Goal: Find contact information: Find contact information

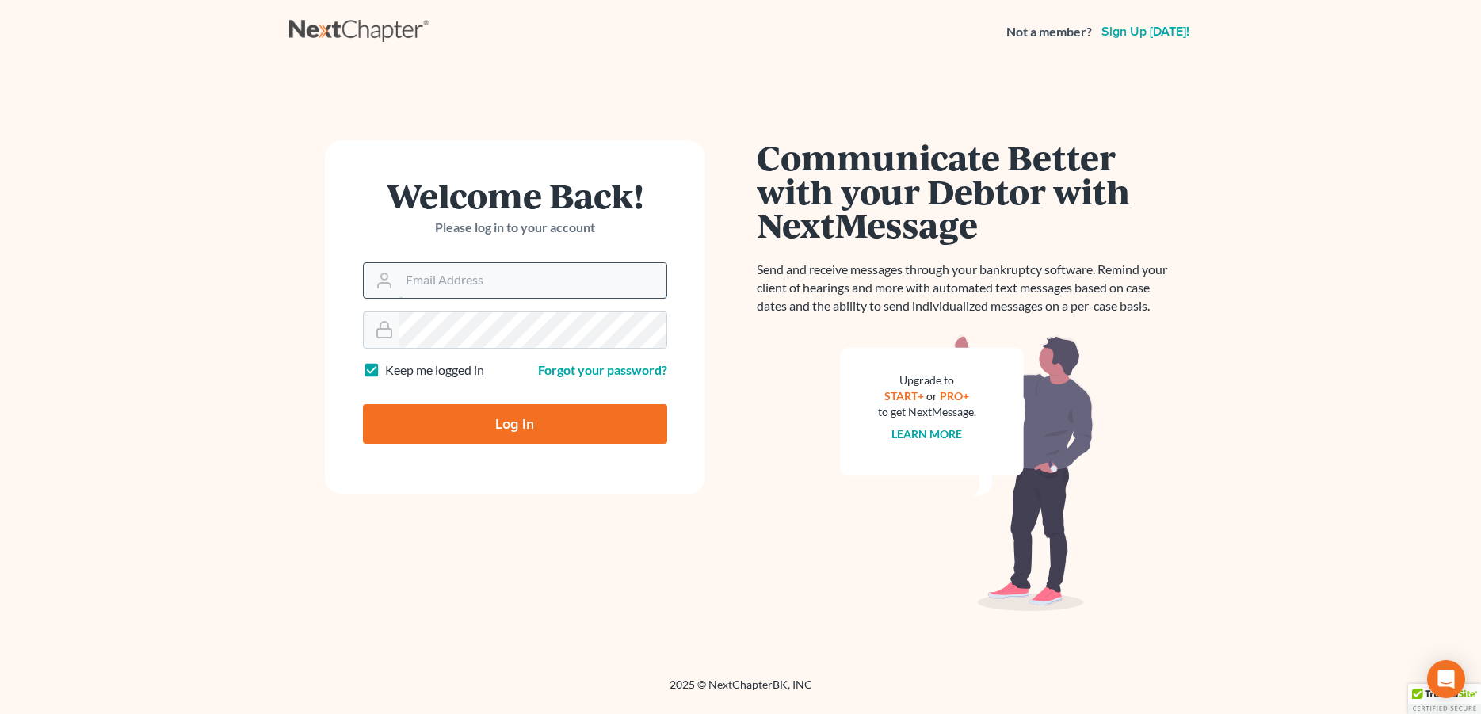
click at [429, 282] on input "Email Address" at bounding box center [532, 280] width 267 height 35
type input "[PERSON_NAME][EMAIL_ADDRESS][DOMAIN_NAME]"
click at [452, 415] on input "Log In" at bounding box center [515, 424] width 304 height 40
type input "Thinking..."
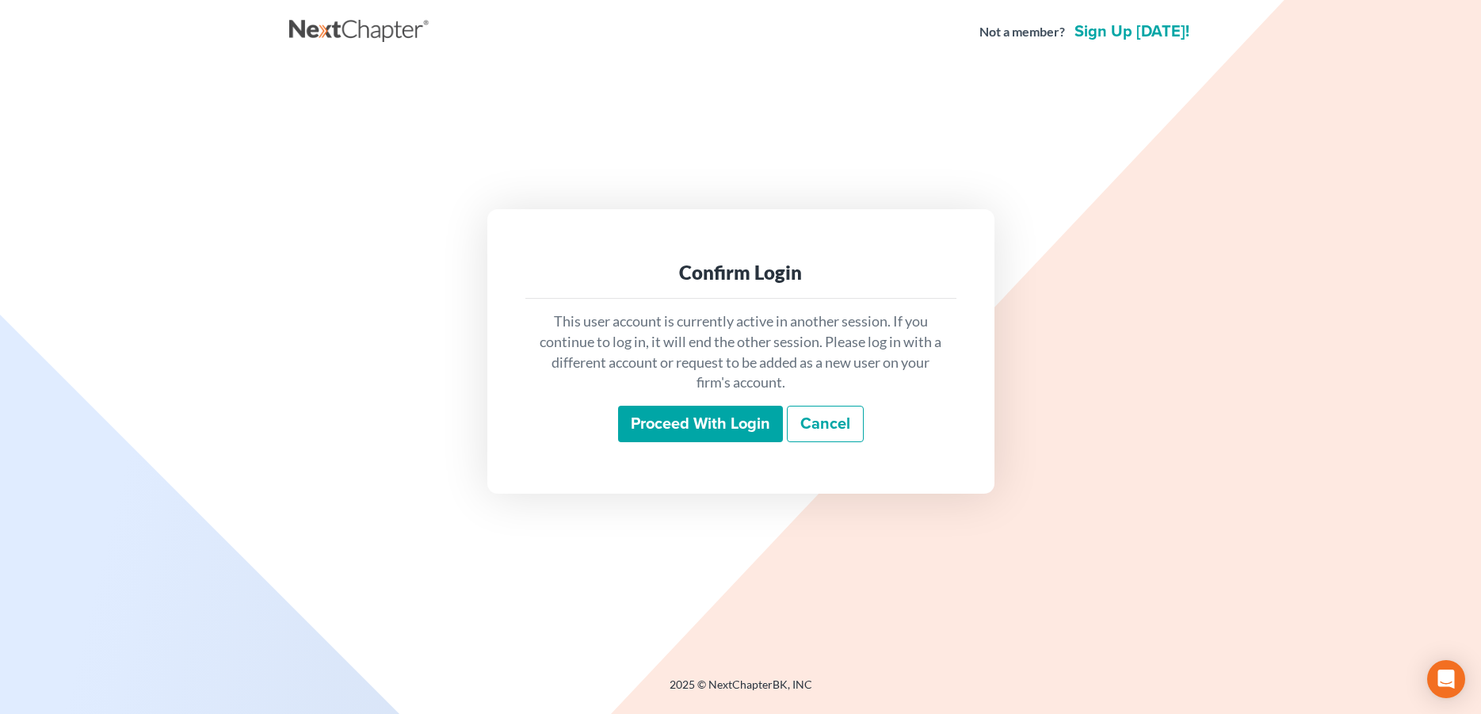
click at [664, 423] on input "Proceed with login" at bounding box center [700, 424] width 165 height 36
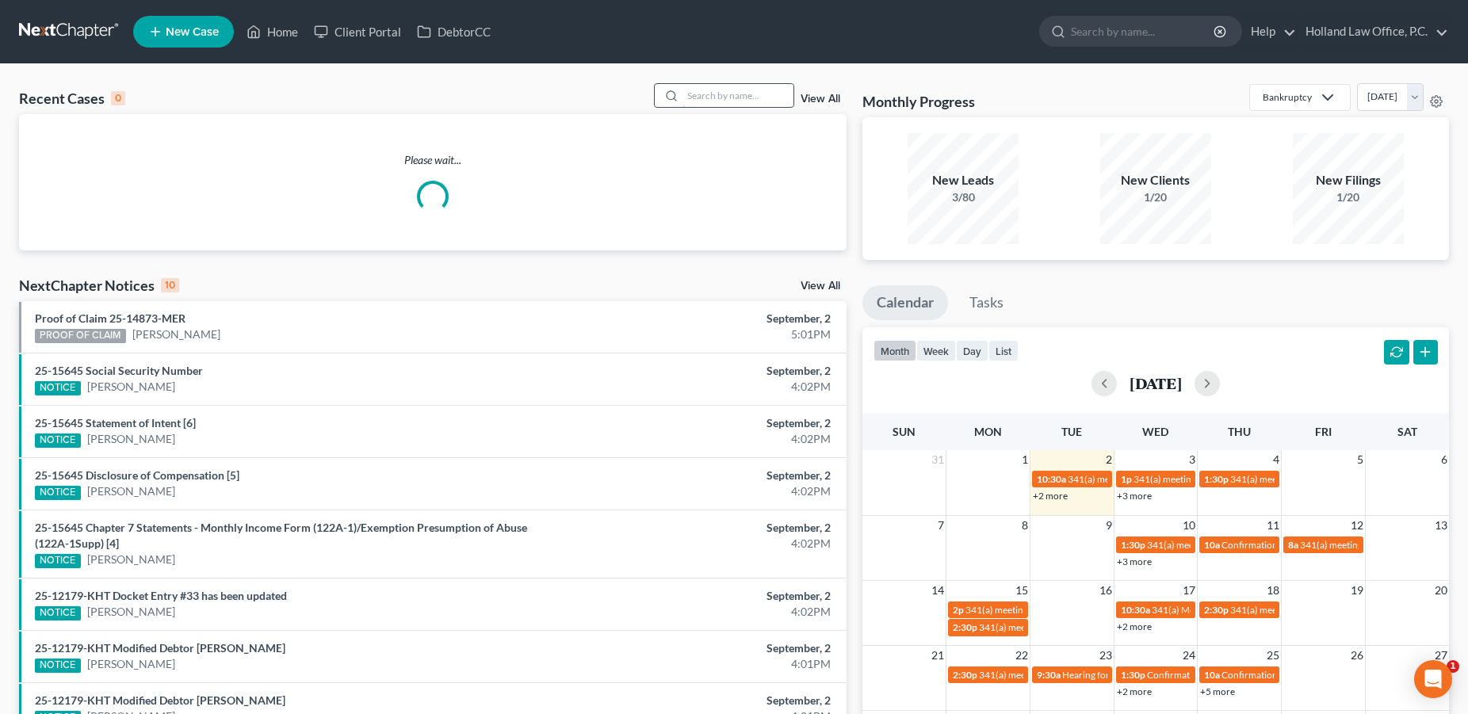
click at [685, 96] on input "search" at bounding box center [737, 95] width 111 height 23
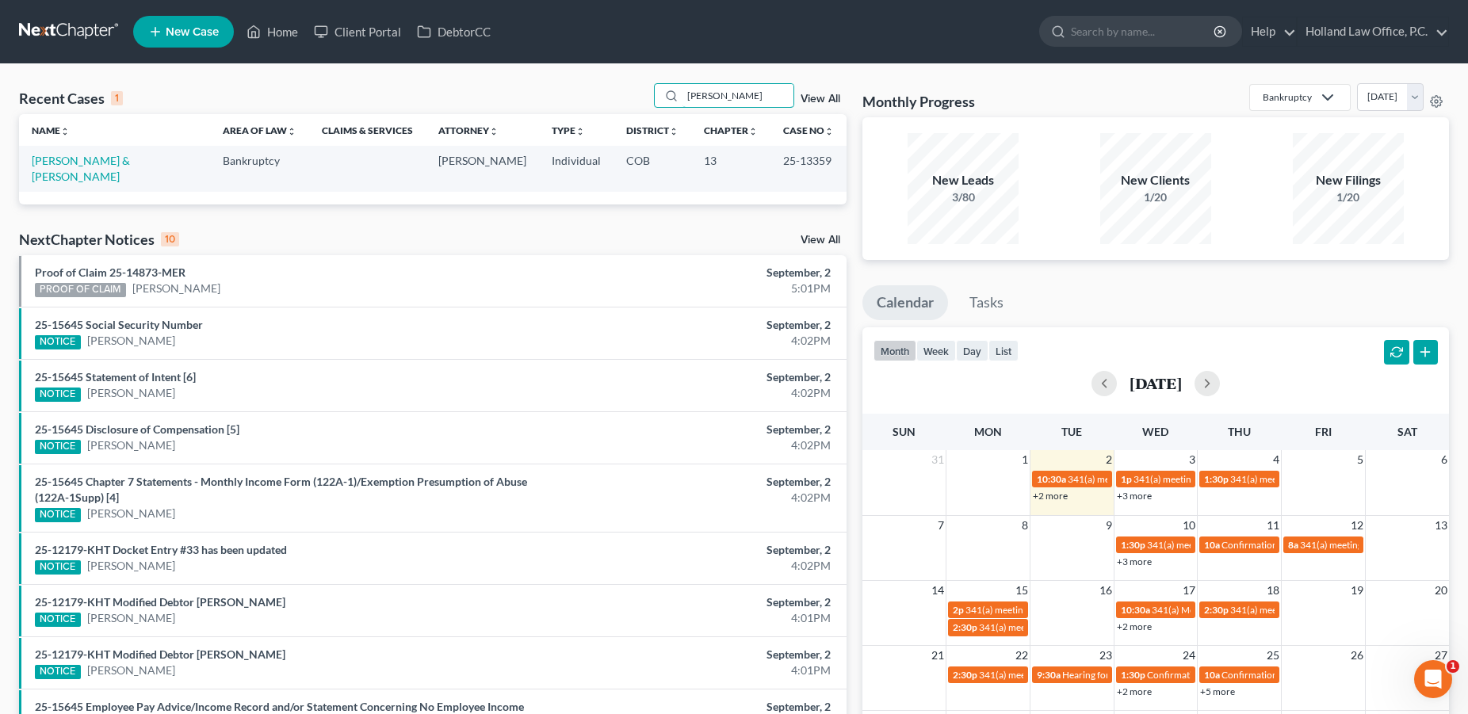
type input "[PERSON_NAME]"
click at [68, 168] on td "[PERSON_NAME] & [PERSON_NAME]" at bounding box center [114, 168] width 191 height 45
click at [71, 163] on link "[PERSON_NAME] & [PERSON_NAME]" at bounding box center [81, 168] width 98 height 29
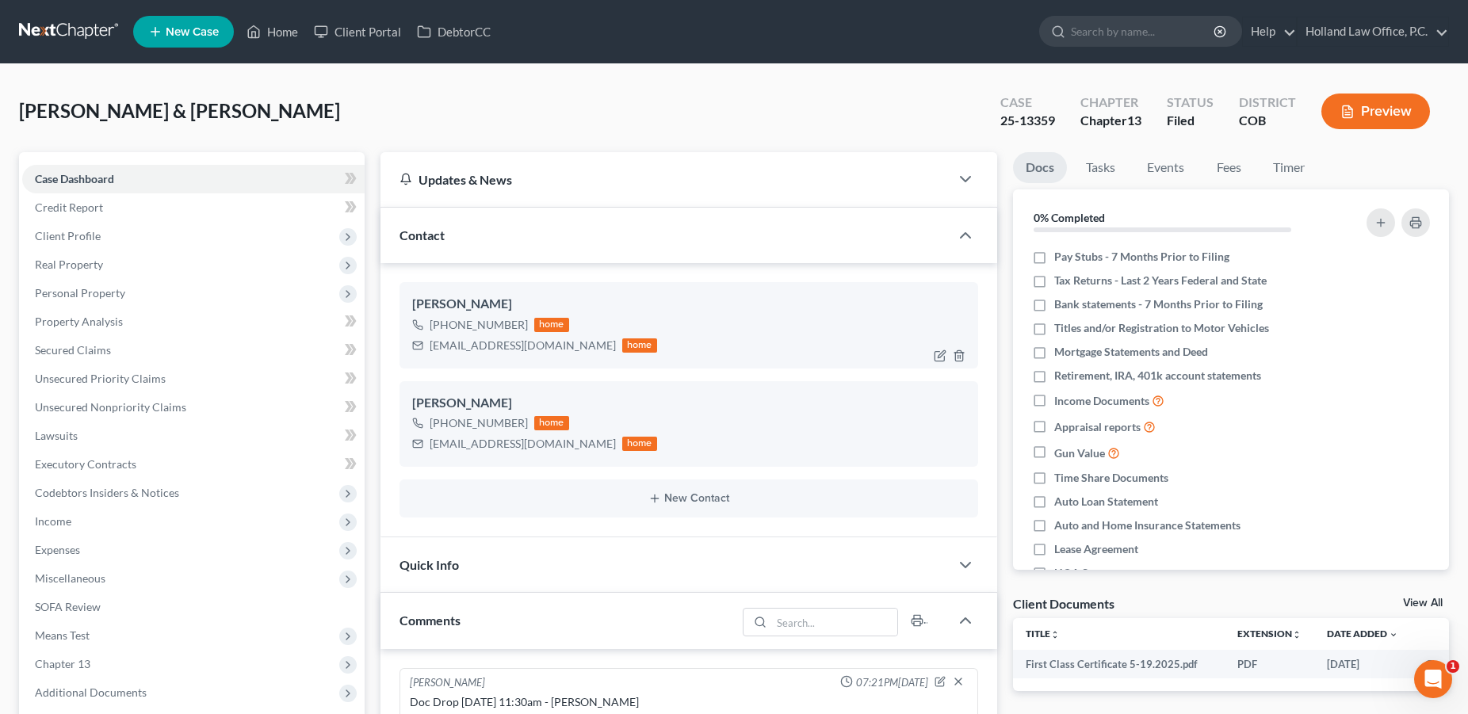
scroll to position [304, 0]
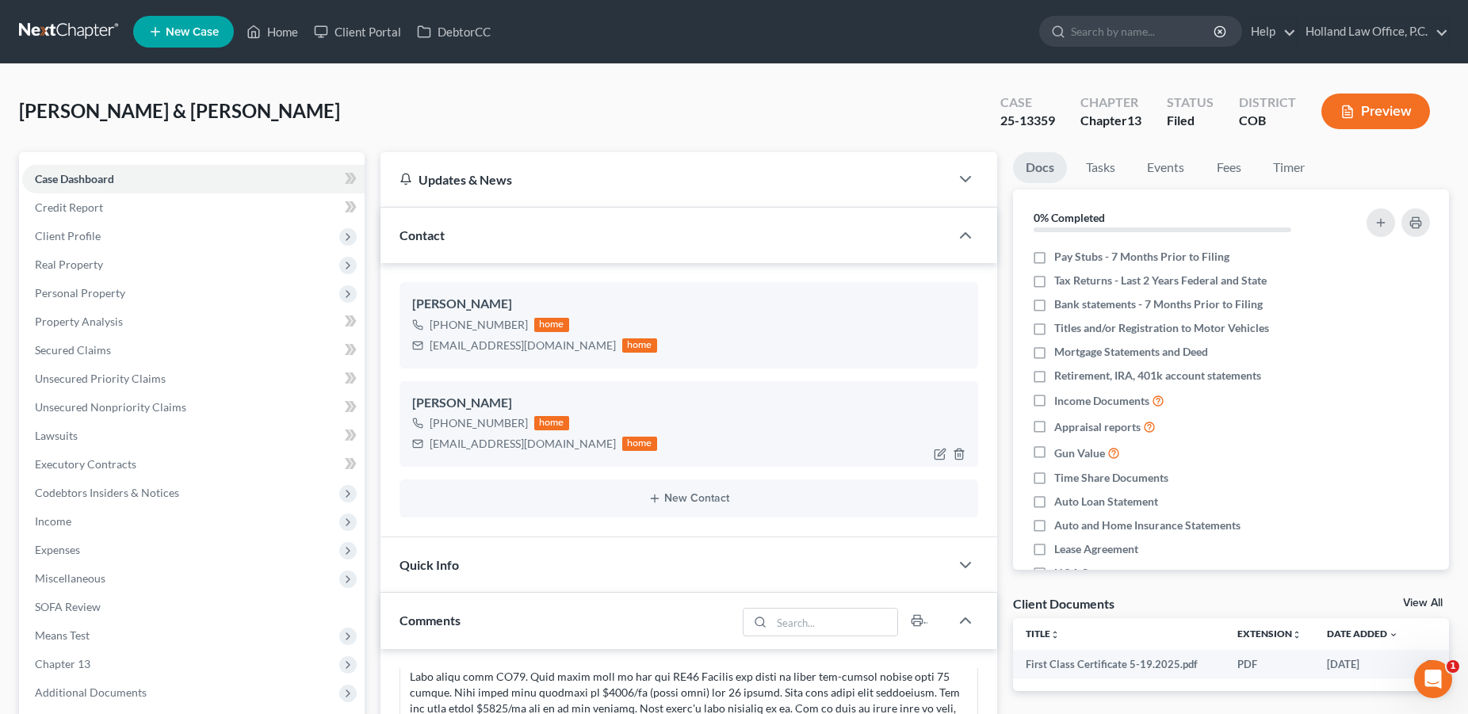
drag, startPoint x: 521, startPoint y: 422, endPoint x: 446, endPoint y: 423, distance: 75.3
click at [446, 423] on div "[PHONE_NUMBER]" at bounding box center [478, 423] width 98 height 16
copy div "[PHONE_NUMBER]"
